Goal: Information Seeking & Learning: Understand process/instructions

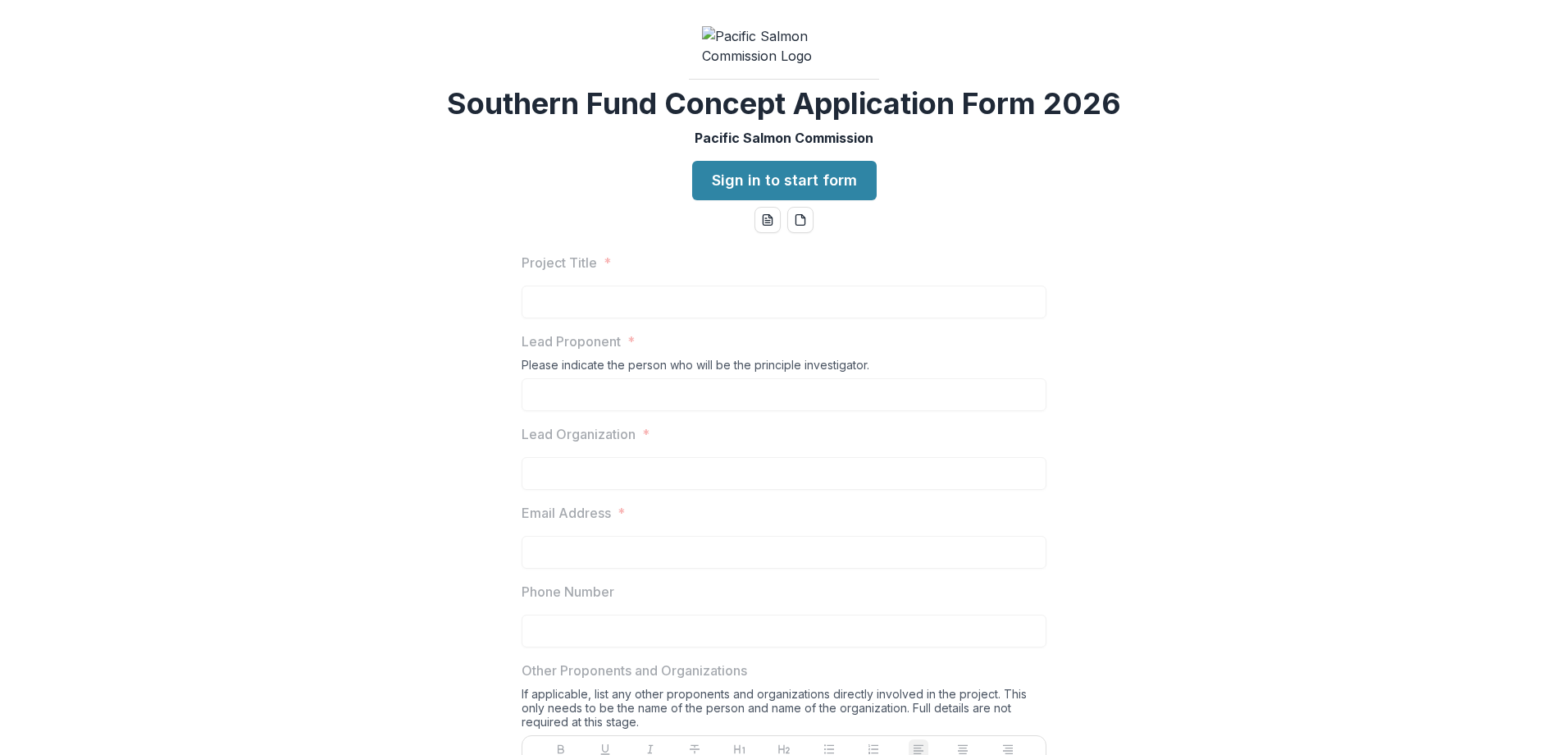
scroll to position [1419, 0]
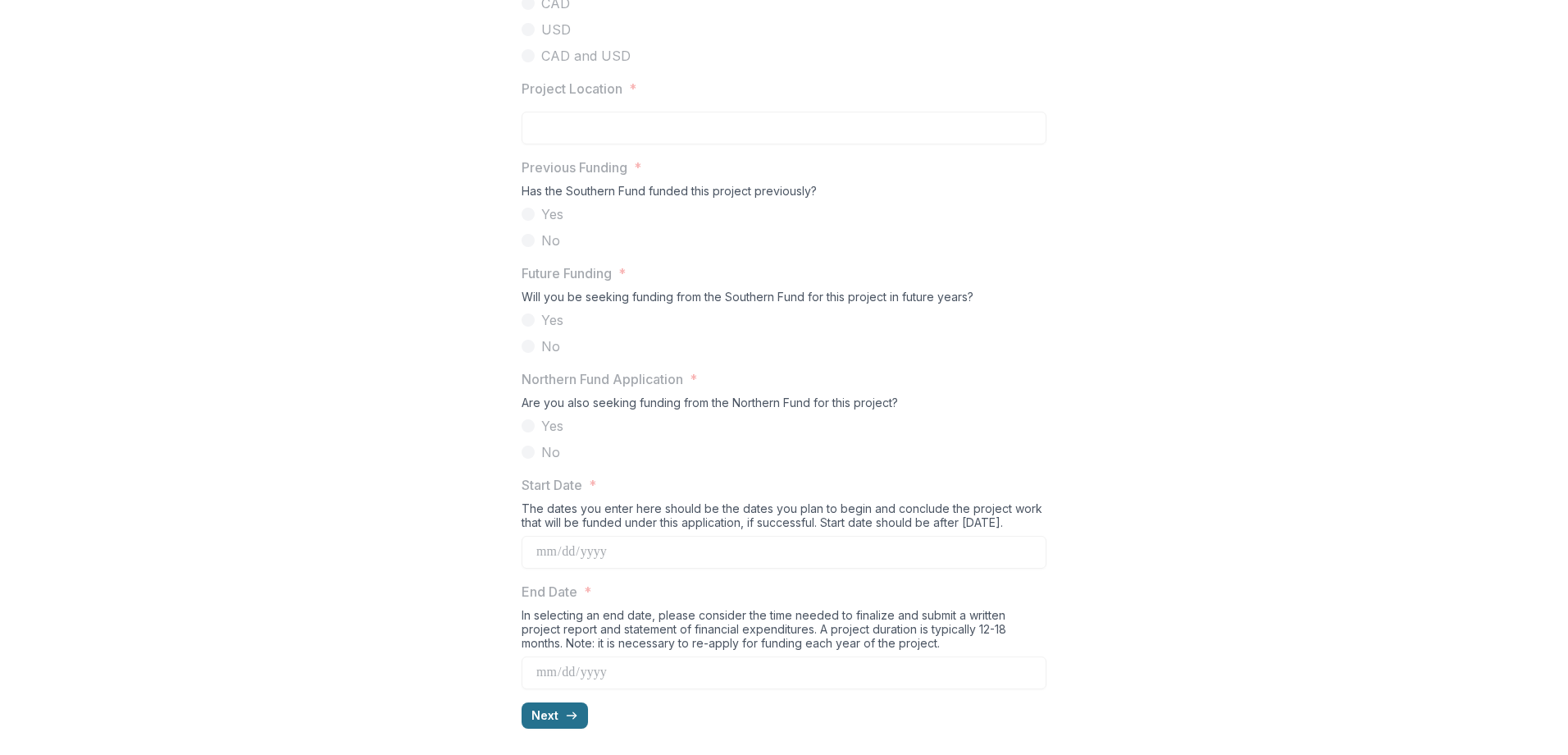
click at [555, 720] on button "Next" at bounding box center [554, 716] width 66 height 26
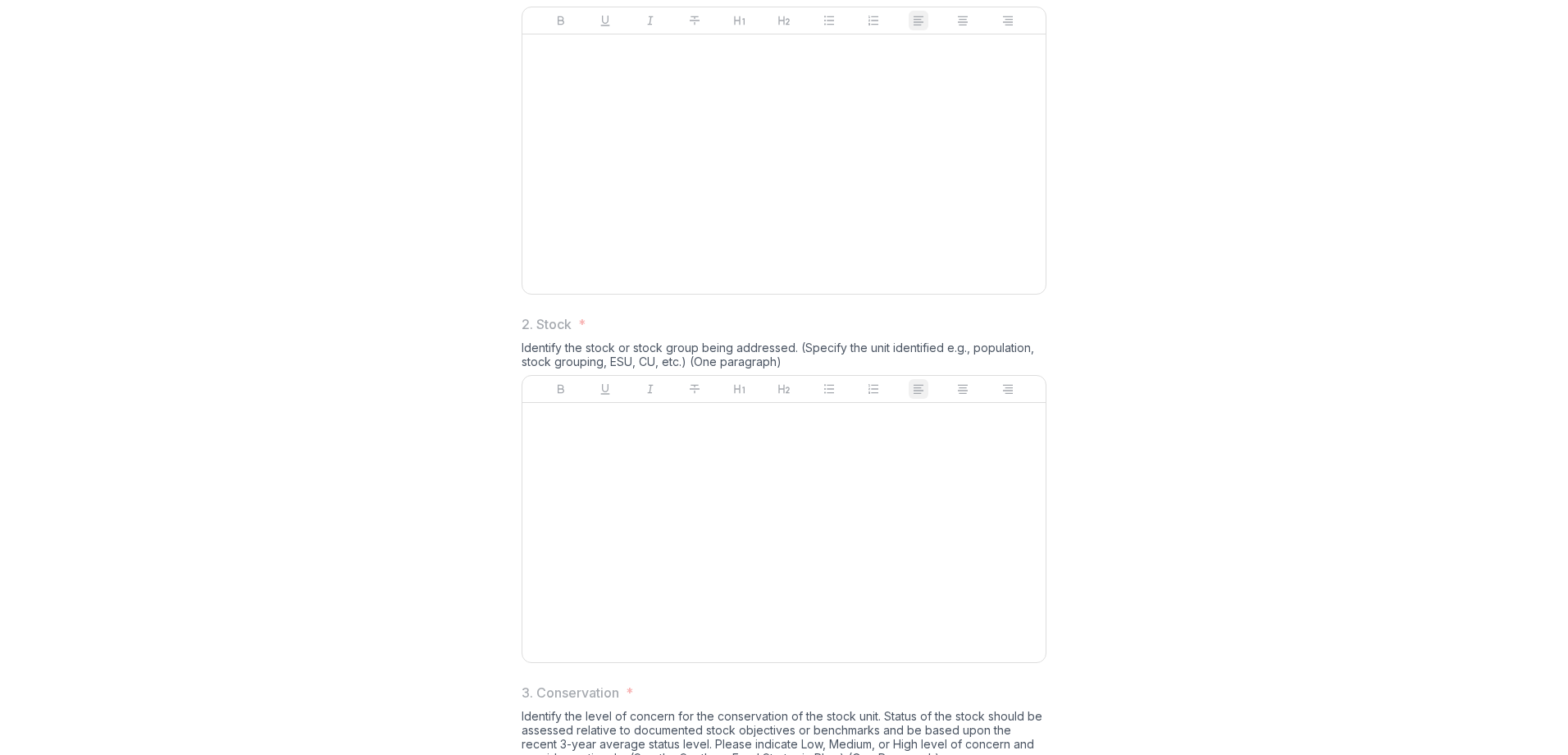
scroll to position [608, 0]
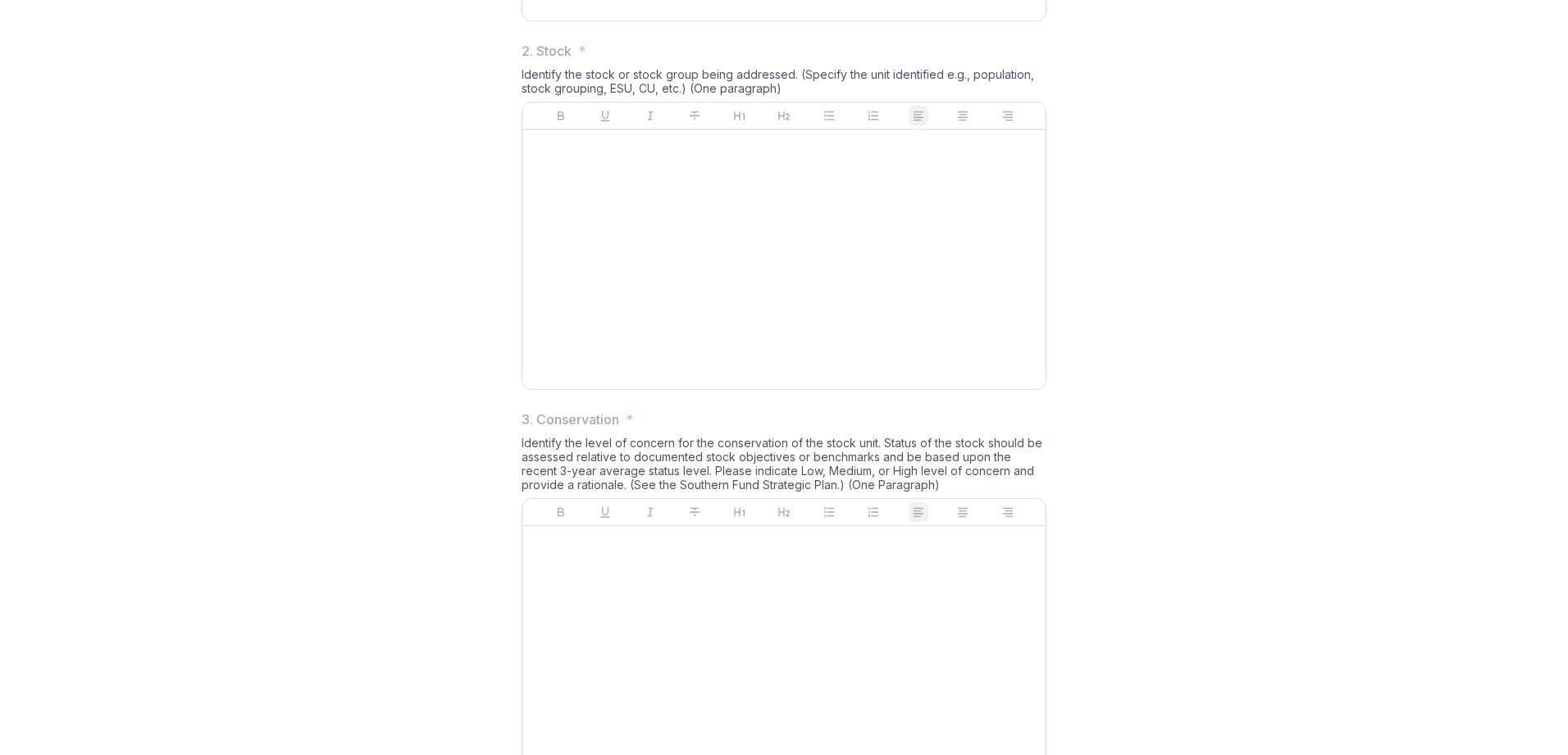
drag, startPoint x: 517, startPoint y: 200, endPoint x: 934, endPoint y: 215, distance: 417.3
drag, startPoint x: 934, startPoint y: 215, endPoint x: 934, endPoint y: 203, distance: 12.0
copy div "Identify the stock or stock group being addressed. (Specify the unit identified…"
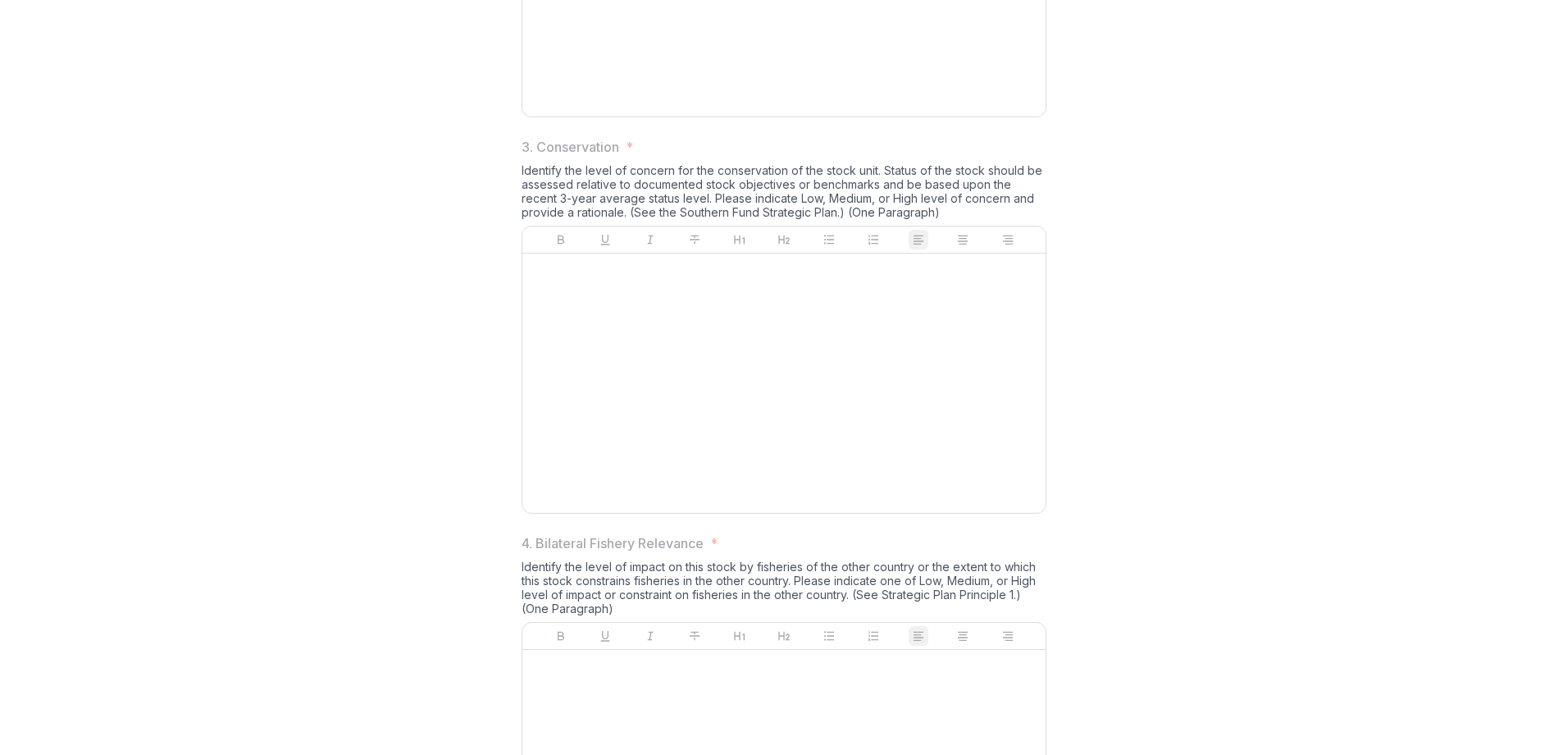
scroll to position [881, 0]
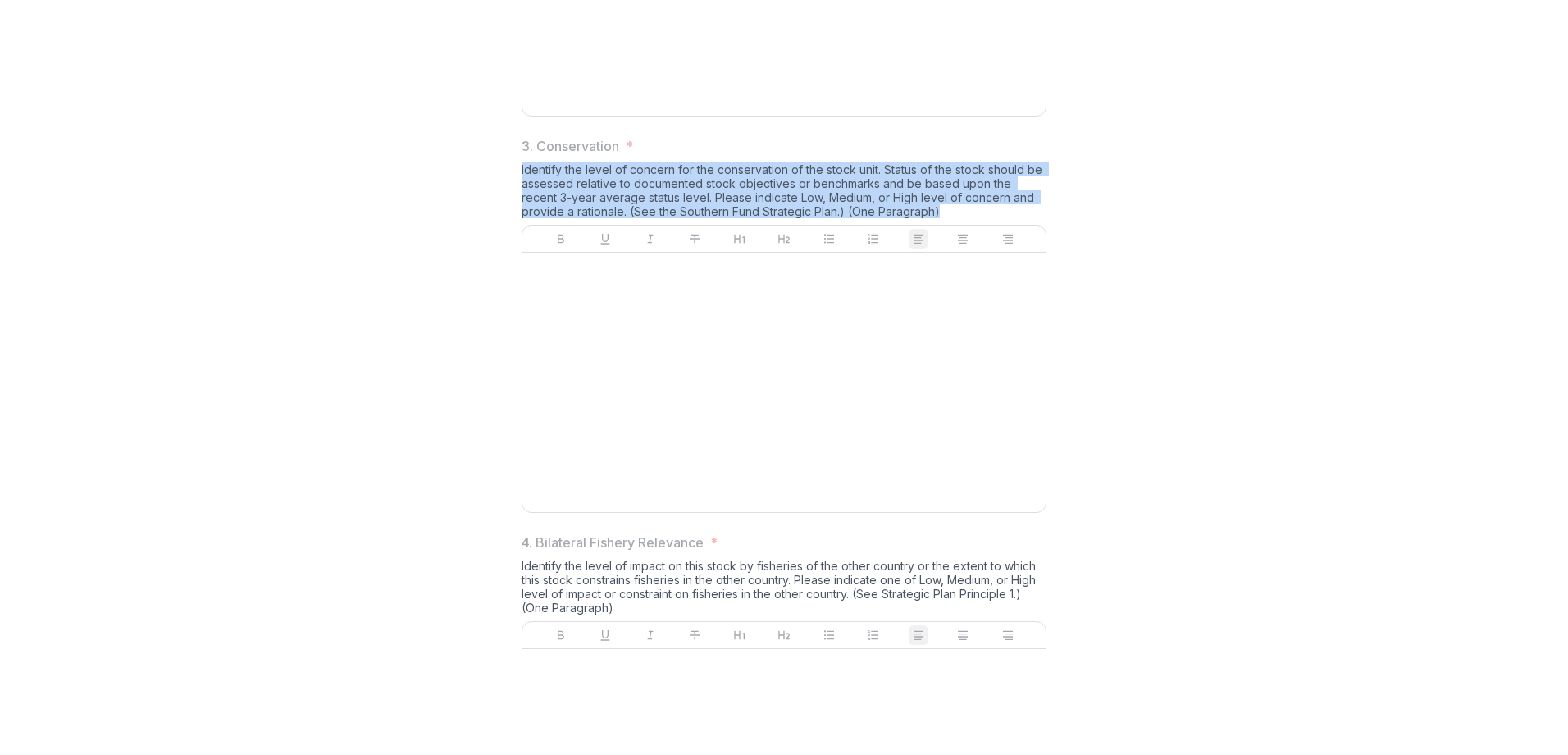
drag, startPoint x: 909, startPoint y: 337, endPoint x: 509, endPoint y: 294, distance: 402.3
click at [509, 294] on div "1. Overview * Describe what is being proposed and what specific outcomes are ex…" at bounding box center [784, 671] width 551 height 2626
copy div "Identify the level of concern for the conservation of the stock unit. Status of…"
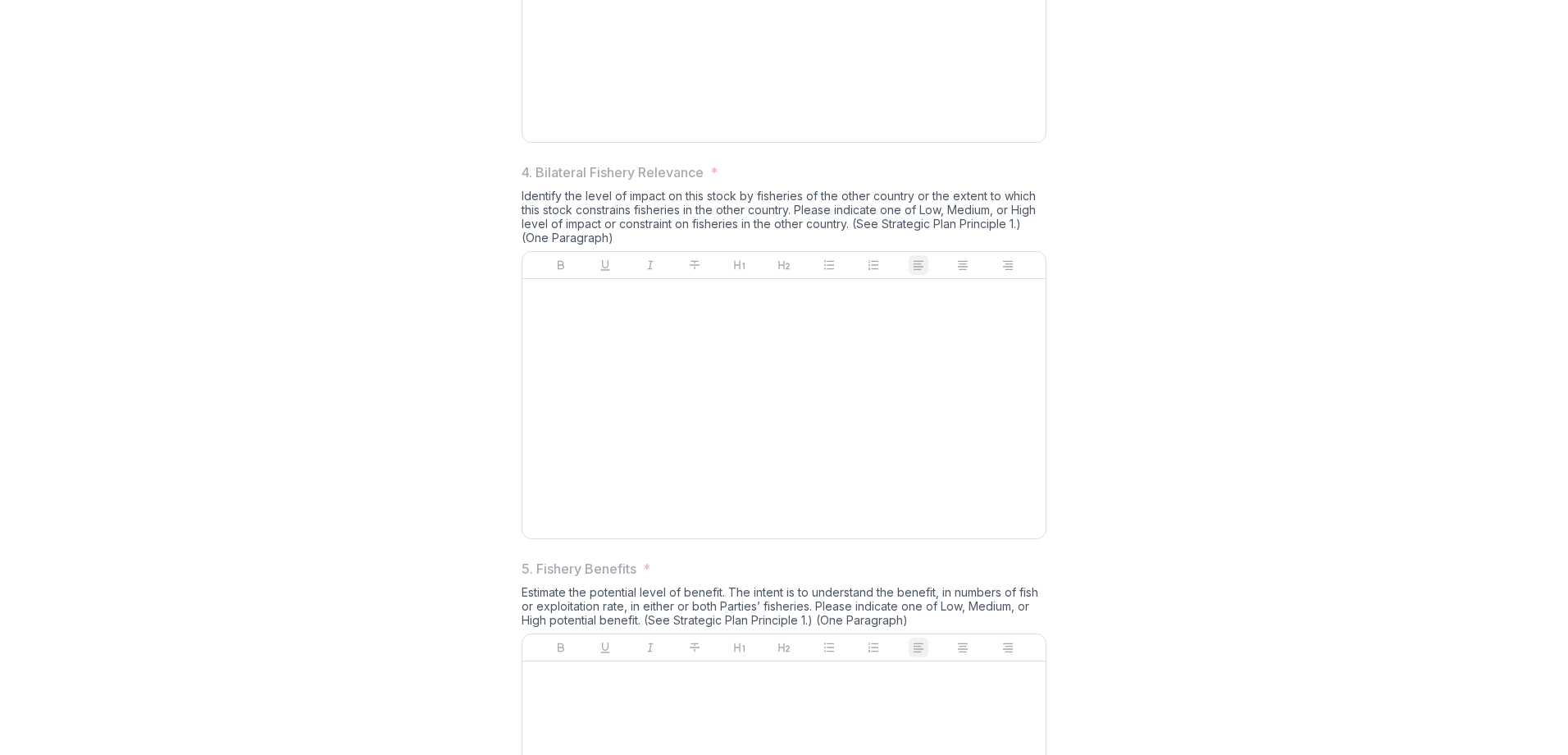
scroll to position [1292, 0]
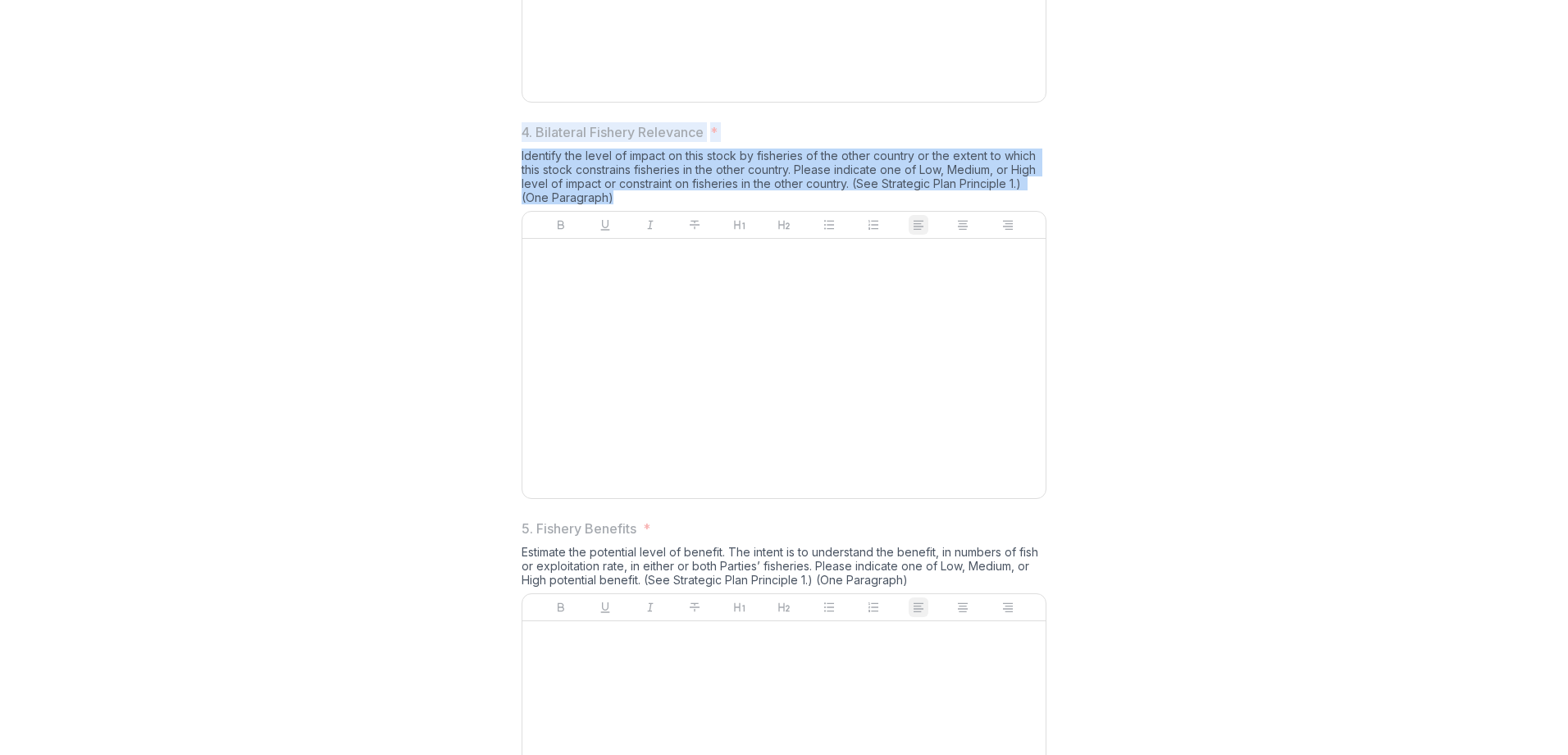
drag, startPoint x: 617, startPoint y: 321, endPoint x: 514, endPoint y: 259, distance: 120.2
click at [514, 259] on div "1. Overview * Describe what is being proposed and what specific outcomes are ex…" at bounding box center [784, 261] width 551 height 2626
drag, startPoint x: 514, startPoint y: 259, endPoint x: 552, endPoint y: 262, distance: 38.1
copy div "4. Bilateral Fishery Relevance * Identify the level of impact on this stock by …"
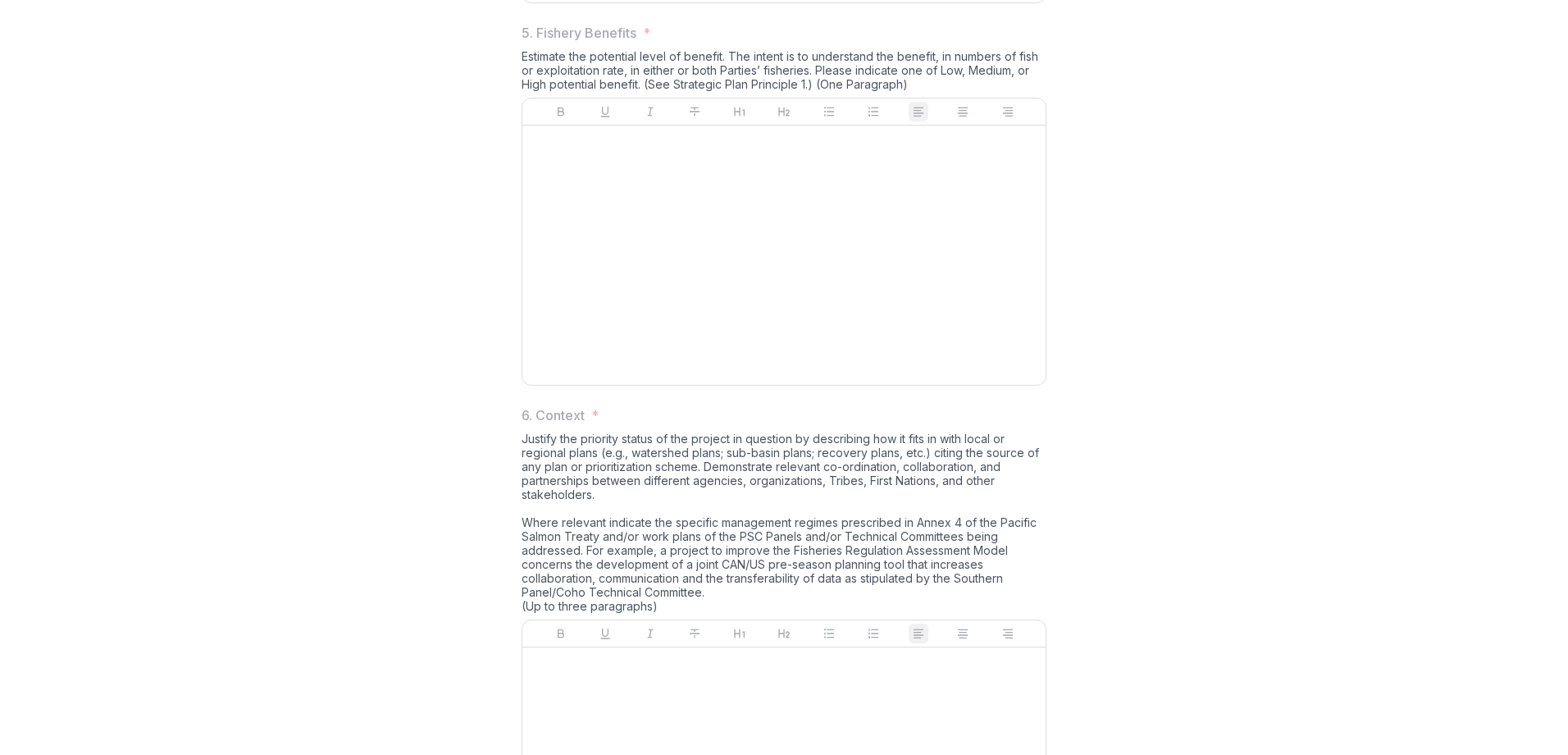
scroll to position [1702, 0]
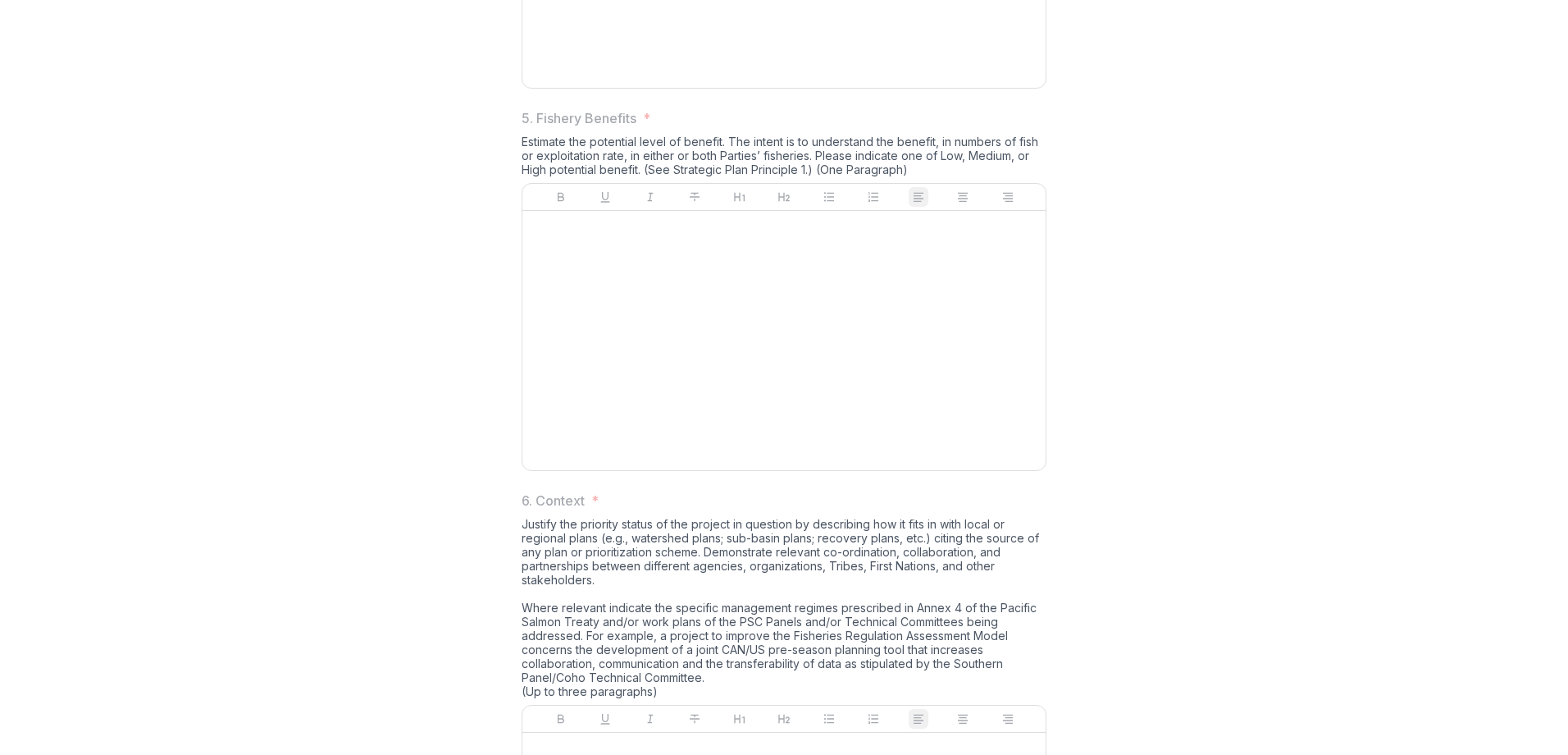
click at [928, 183] on div "Estimate the potential level of benefit. The intent is to understand the benefi…" at bounding box center [784, 159] width 525 height 49
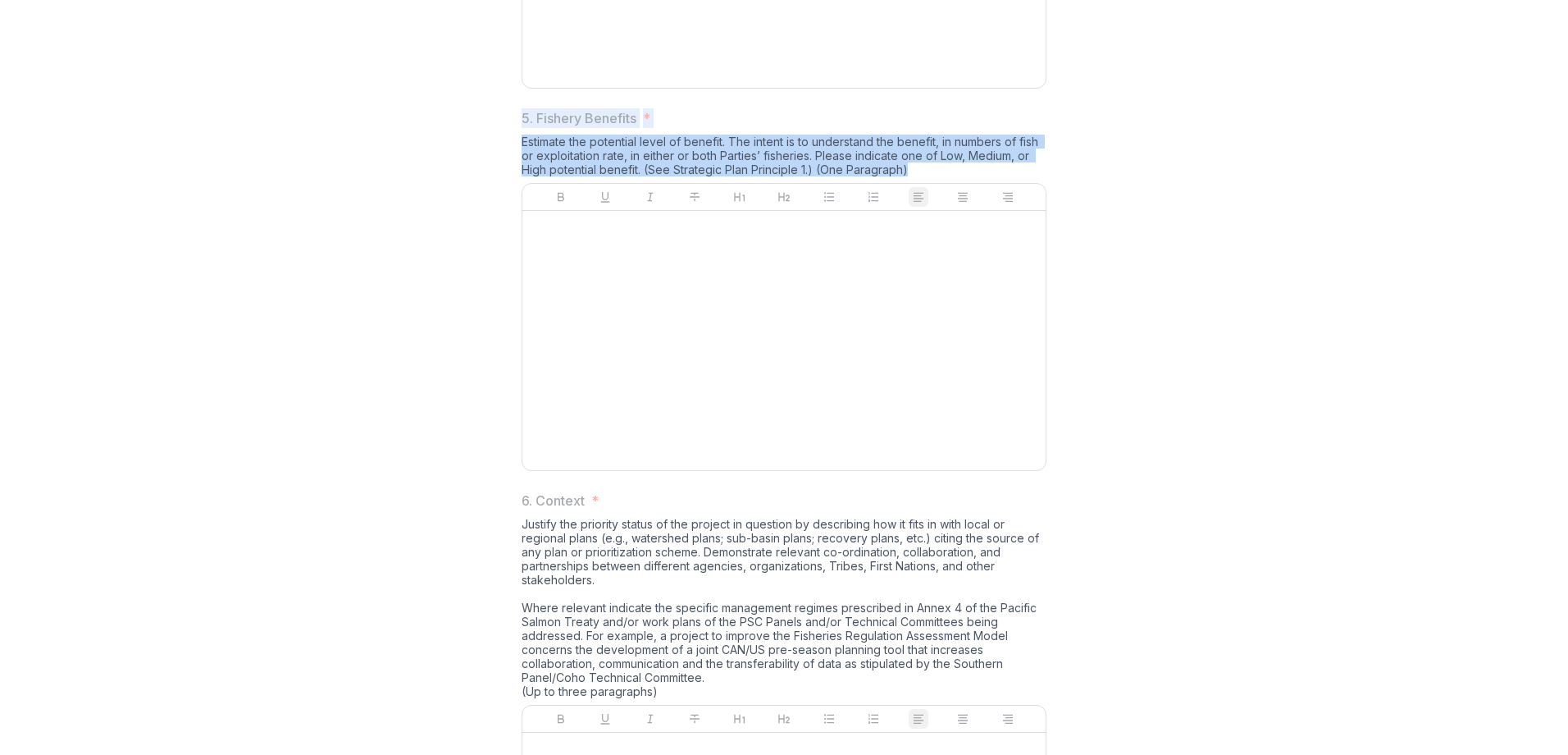
drag, startPoint x: 928, startPoint y: 296, endPoint x: 286, endPoint y: 215, distance: 647.1
copy div "5. Fishery Benefits * Estimate the potential level of benefit. The intent is to…"
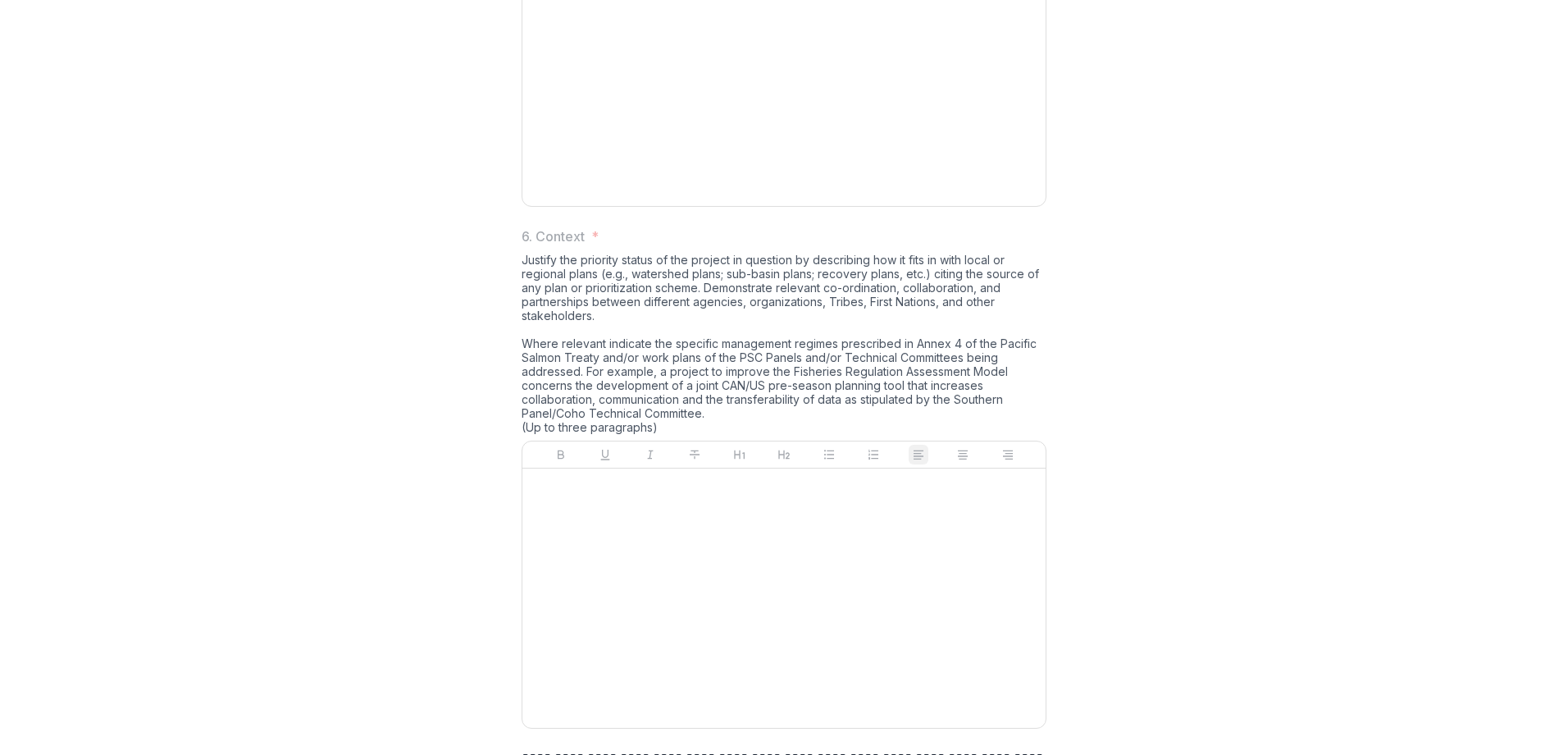
scroll to position [2249, 0]
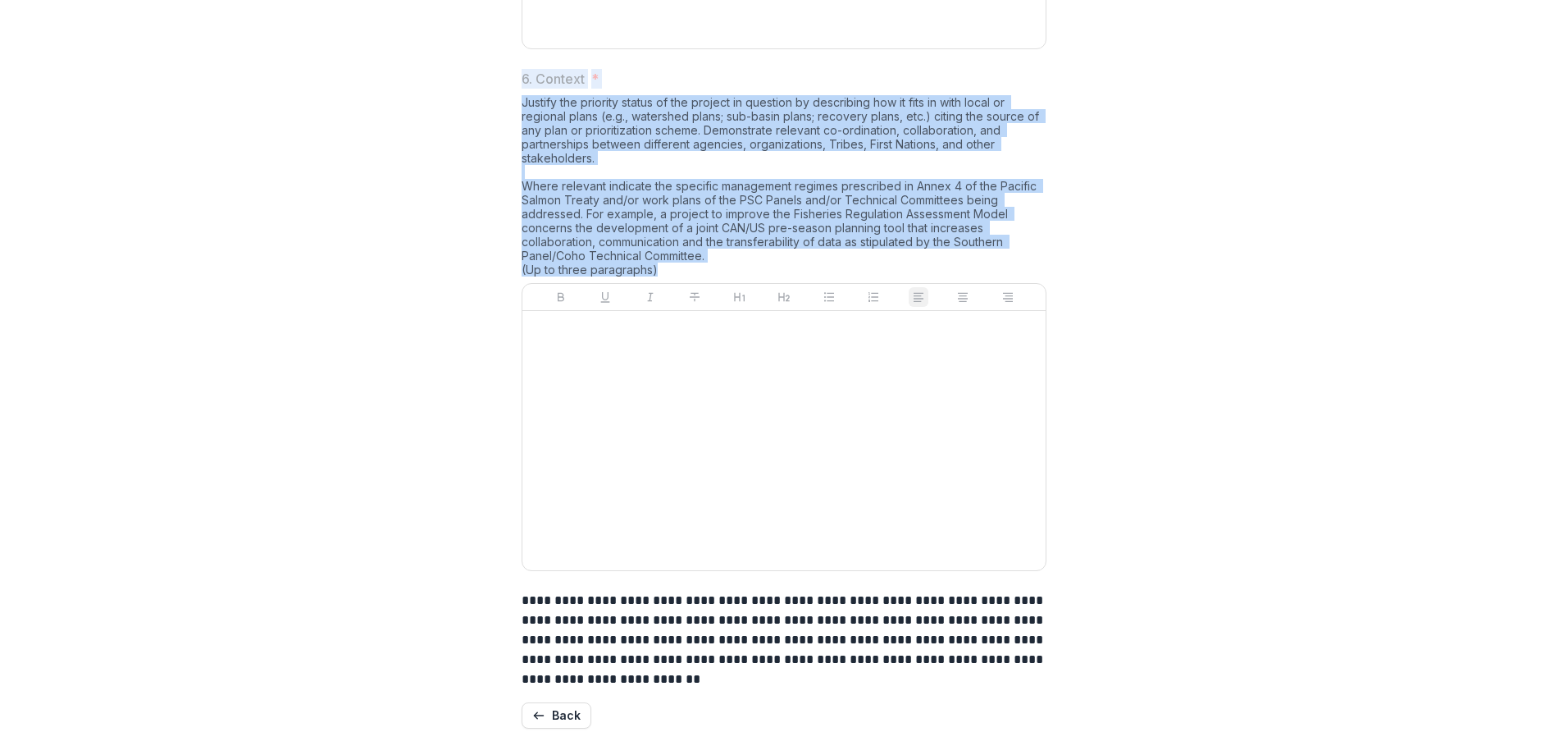
drag, startPoint x: 696, startPoint y: 274, endPoint x: 501, endPoint y: 86, distance: 270.9
drag, startPoint x: 501, startPoint y: 86, endPoint x: 542, endPoint y: 120, distance: 53.3
copy div "6. Context * Justify the priority status of the project in question by describi…"
